Goal: Transaction & Acquisition: Purchase product/service

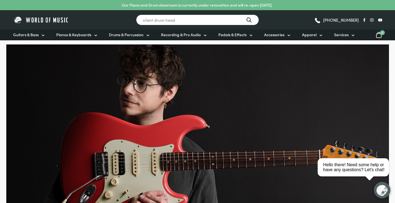
type input "silent drum head"
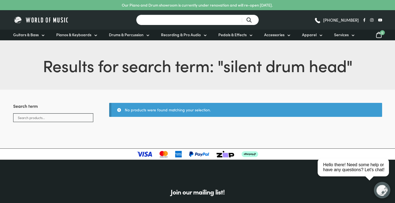
click at [160, 23] on input "Search for a product ..." at bounding box center [197, 20] width 123 height 11
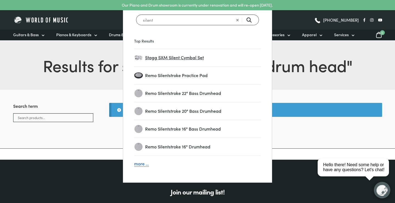
type input "silent"
click at [179, 60] on span "Stagg SXM Silent Cymbal Set" at bounding box center [203, 57] width 116 height 7
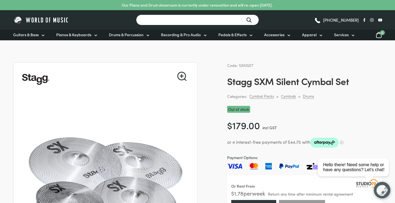
click at [169, 21] on input "Search for a product ..." at bounding box center [197, 20] width 123 height 11
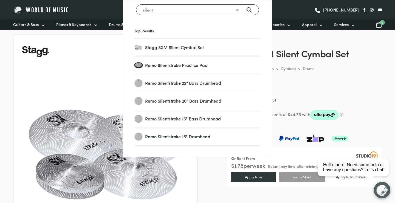
scroll to position [33, 0]
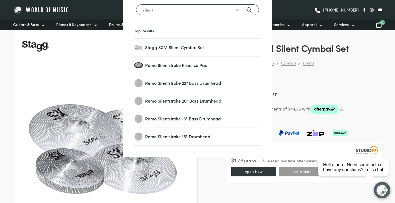
type input "silent"
click at [173, 84] on span "Remo Silentstroke 22" Bass Drumhead" at bounding box center [203, 83] width 116 height 7
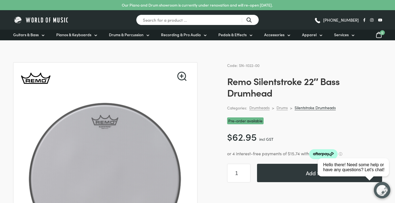
click at [301, 109] on link "Silentstroke Drumheads" at bounding box center [315, 107] width 41 height 5
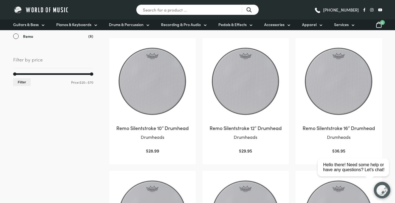
scroll to position [111, 0]
click at [158, 126] on h2 "Remo Silentstroke 10″ Drumhead" at bounding box center [152, 127] width 75 height 7
click at [204, 9] on input "Search for a product ..." at bounding box center [197, 9] width 123 height 11
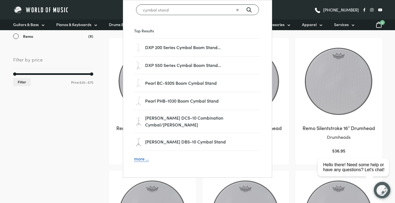
type input "cymbal stand"
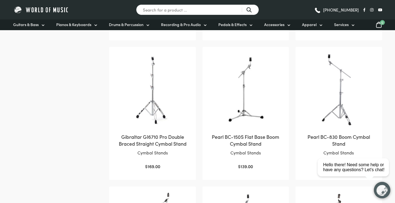
scroll to position [257, 0]
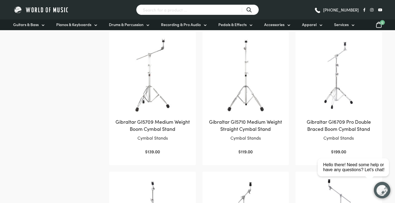
click at [162, 14] on input "Search for a product ..." at bounding box center [197, 9] width 123 height 11
type input "hi hat stand"
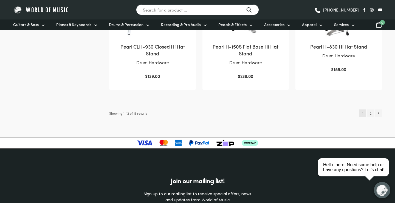
scroll to position [606, 0]
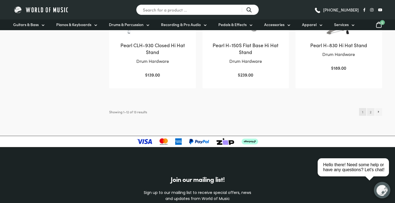
click at [370, 113] on link "2" at bounding box center [370, 112] width 7 height 8
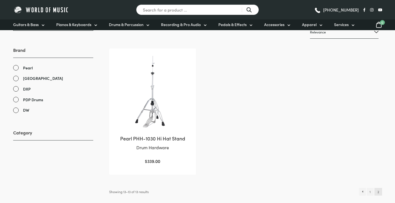
scroll to position [101, 0]
